Goal: Navigation & Orientation: Go to known website

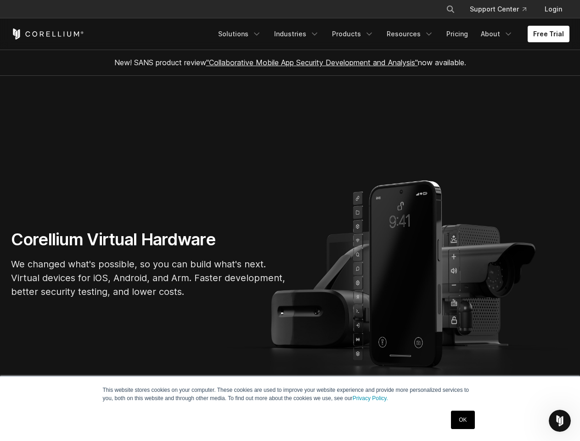
click at [290, 221] on section "Corellium Virtual Hardware We changed what's possible, so you can build what's …" at bounding box center [290, 268] width 580 height 384
click at [450, 9] on icon "Search" at bounding box center [450, 9] width 7 height 7
click at [450, 9] on div "×" at bounding box center [451, 8] width 9 height 14
click at [560, 421] on icon "Open Intercom Messenger" at bounding box center [560, 421] width 15 height 15
